Goal: Transaction & Acquisition: Purchase product/service

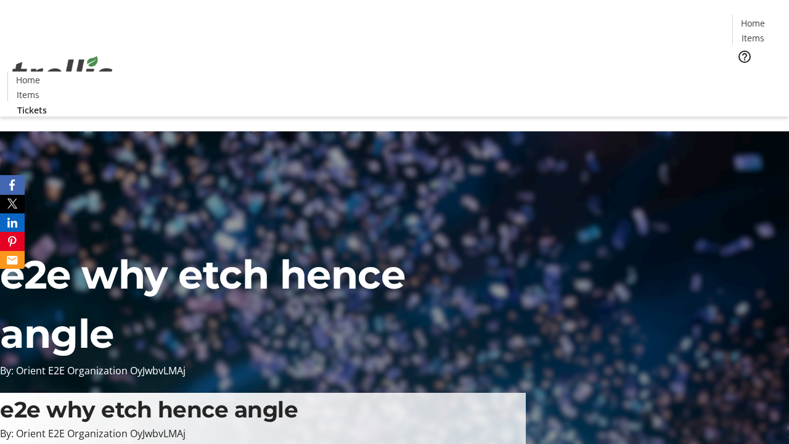
click at [742, 71] on span "Tickets" at bounding box center [757, 77] width 30 height 13
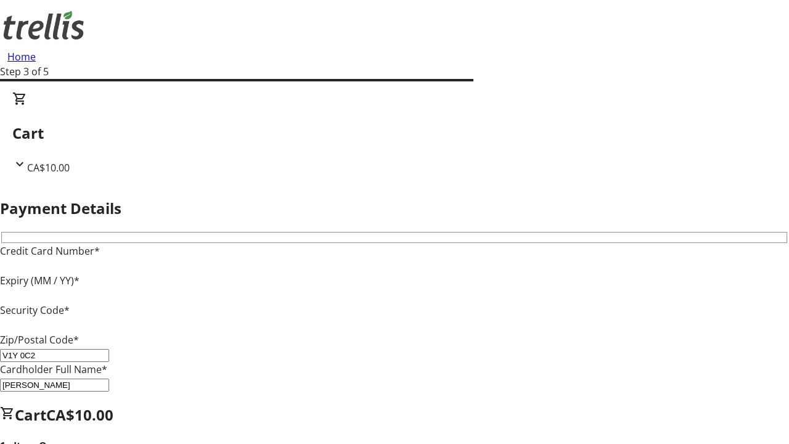
type input "V1Y 0C2"
